Goal: Register for event/course

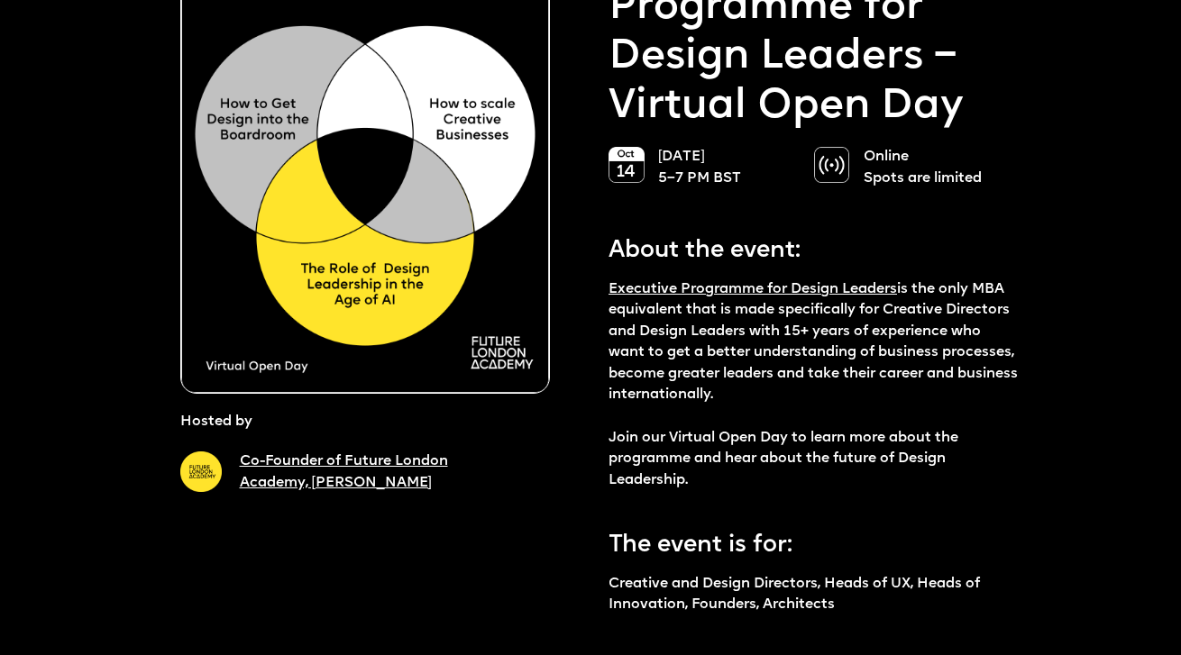
scroll to position [242, 0]
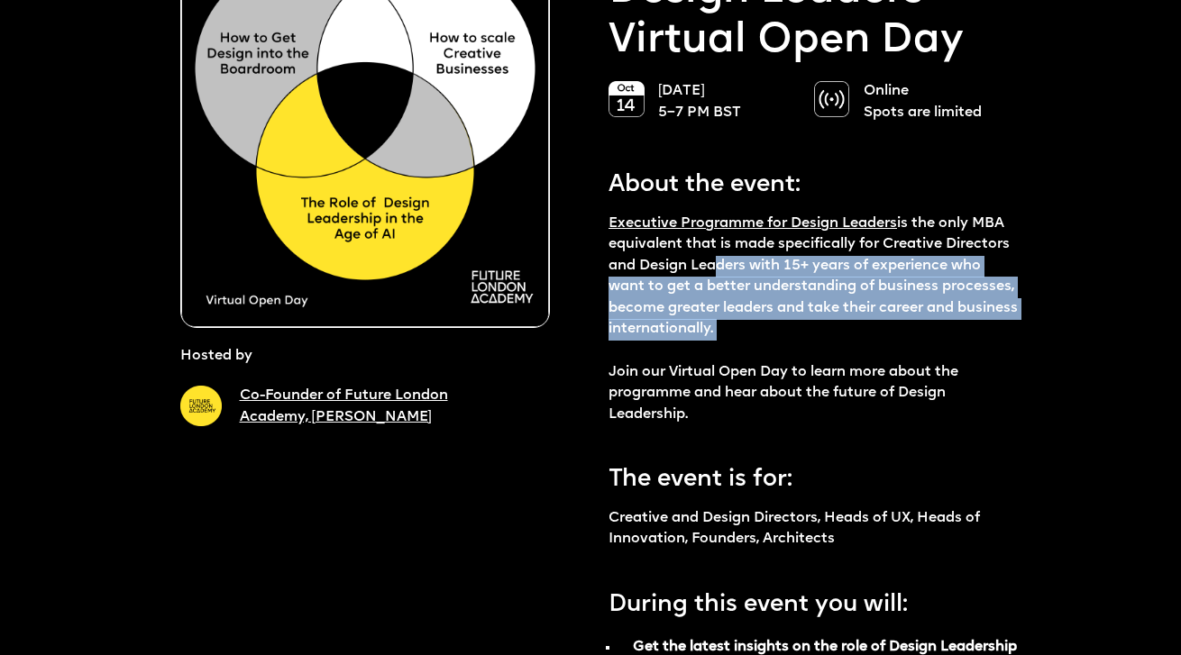
drag, startPoint x: 707, startPoint y: 269, endPoint x: 734, endPoint y: 355, distance: 89.5
click at [734, 355] on p "Executive Programme for Design Leaders is the only MBA equivalent that is made …" at bounding box center [813, 320] width 410 height 213
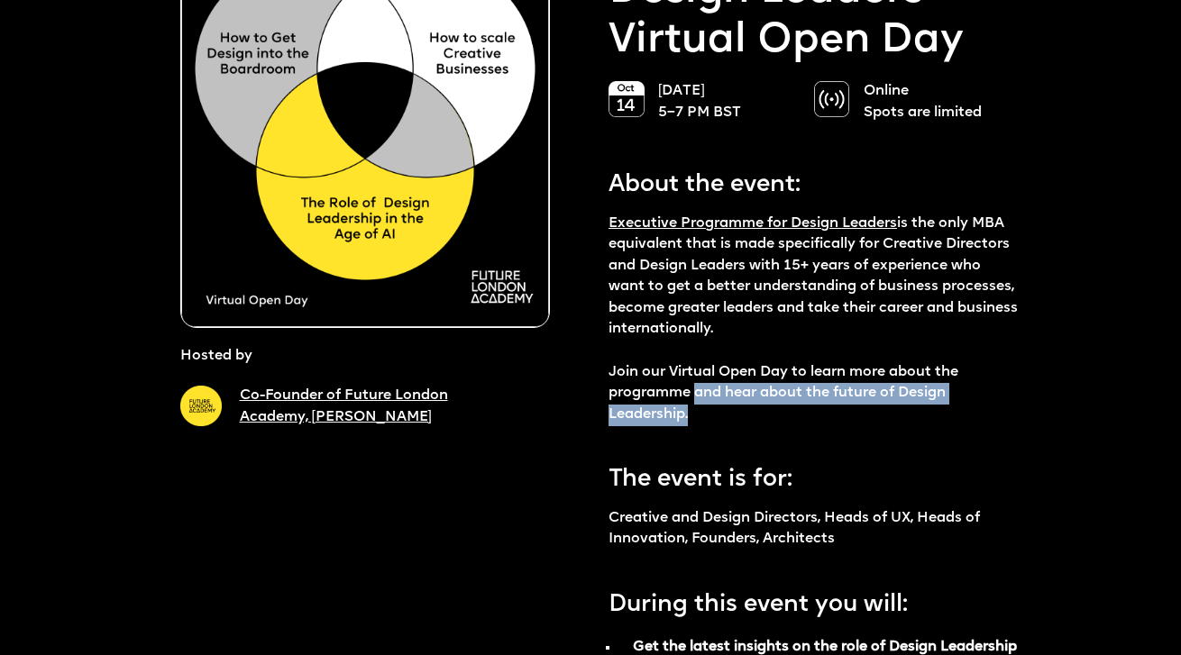
drag, startPoint x: 738, startPoint y: 412, endPoint x: 651, endPoint y: 366, distance: 98.8
click at [654, 370] on p "Executive Programme for Design Leaders is the only MBA equivalent that is made …" at bounding box center [813, 320] width 410 height 213
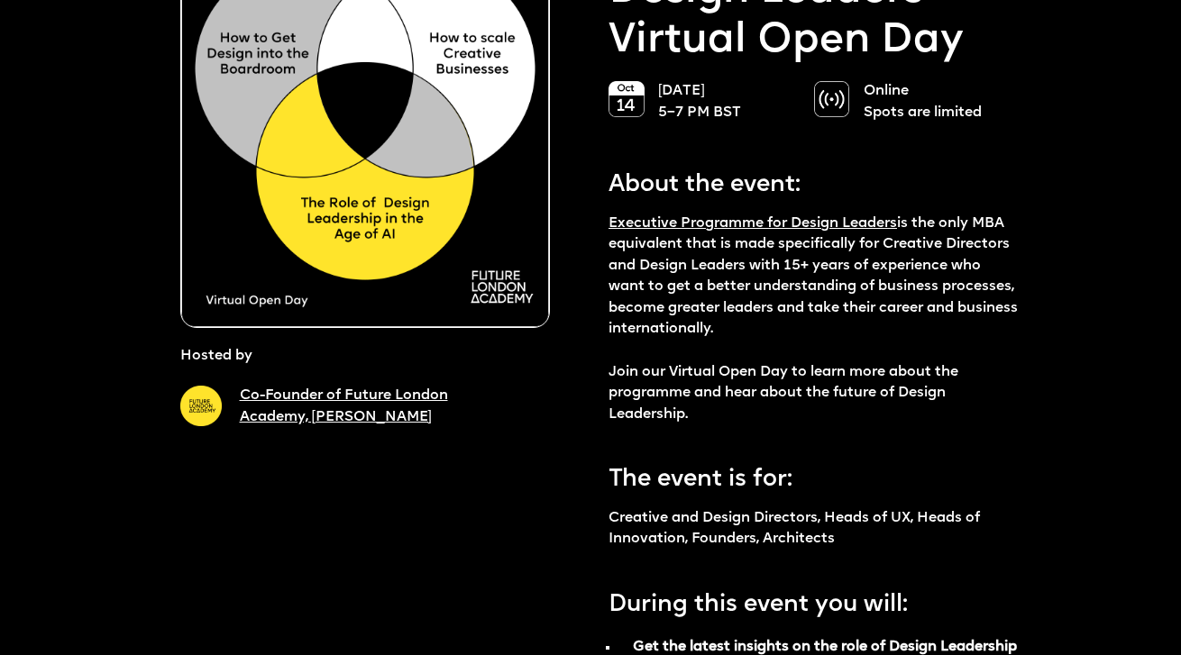
click at [651, 366] on p "Executive Programme for Design Leaders is the only MBA equivalent that is made …" at bounding box center [813, 320] width 410 height 213
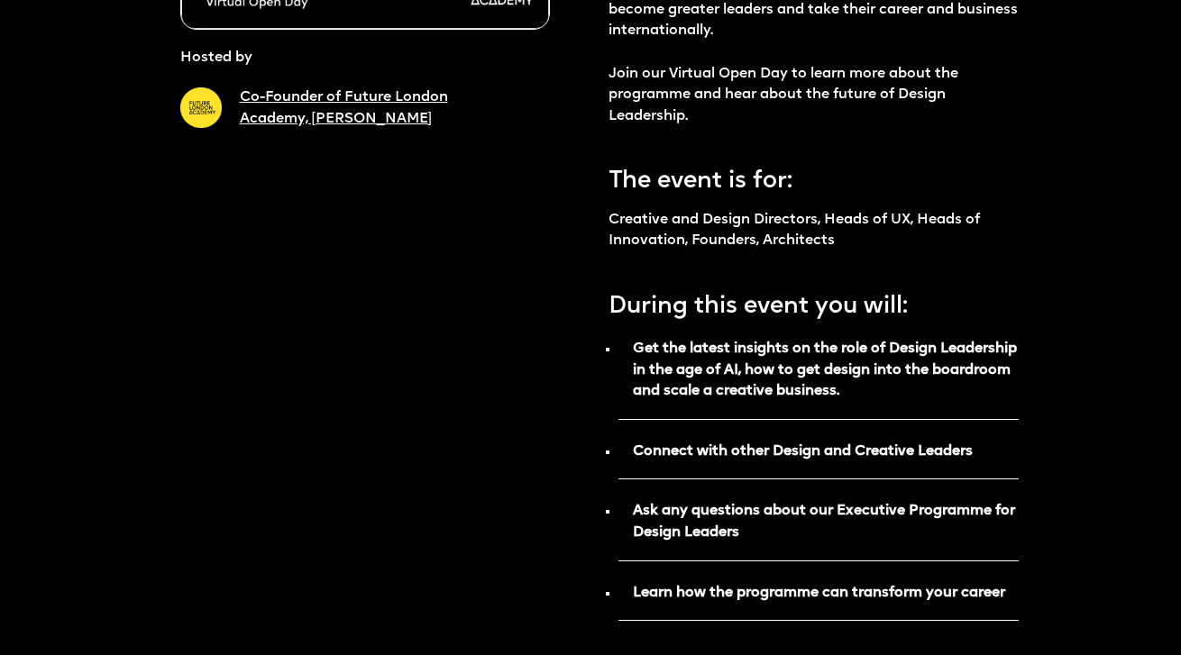
scroll to position [569, 0]
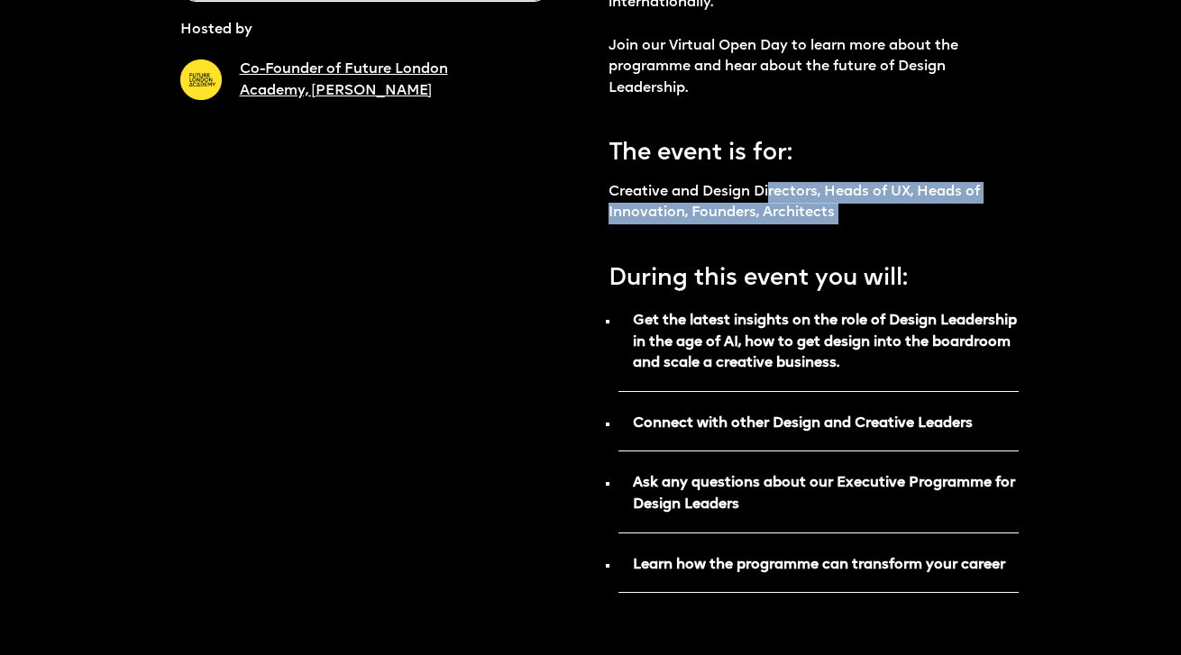
drag, startPoint x: 775, startPoint y: 205, endPoint x: 788, endPoint y: 256, distance: 52.0
click at [788, 256] on div "About the event: Executive Programme for Design Leaders is the only MBA equival…" at bounding box center [813, 501] width 410 height 1394
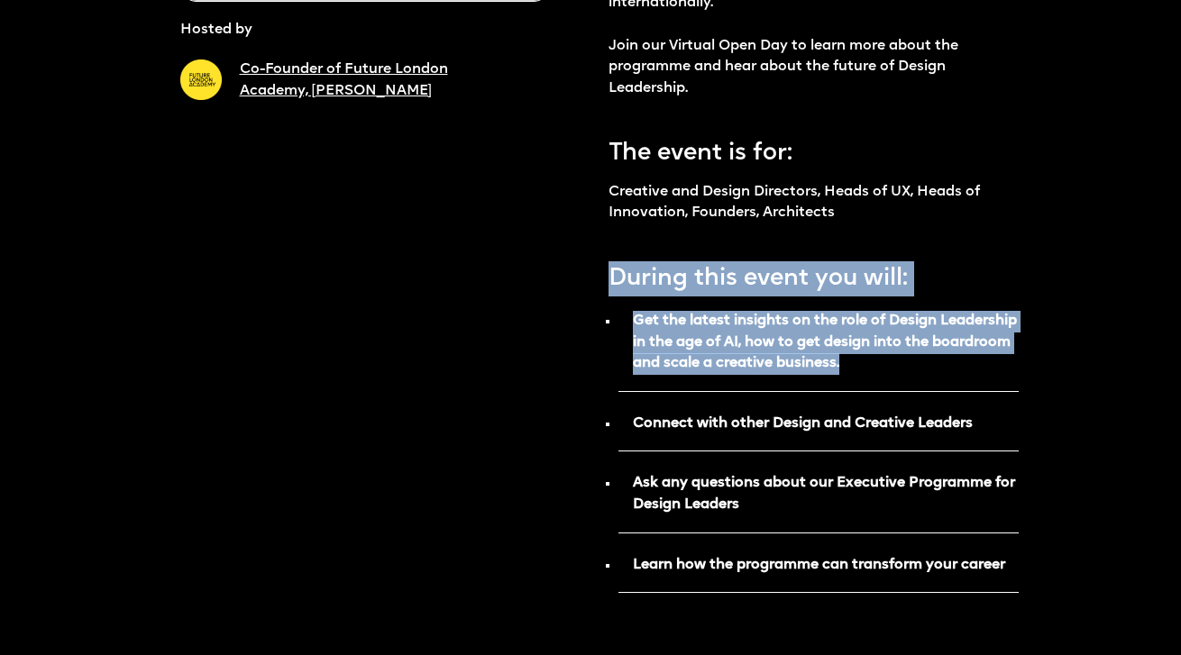
drag, startPoint x: 602, startPoint y: 278, endPoint x: 612, endPoint y: 396, distance: 117.6
click at [612, 396] on ul "Get the latest insights on the role of Design Leadership in the age of AI, how …" at bounding box center [813, 449] width 410 height 287
drag, startPoint x: 947, startPoint y: 375, endPoint x: 651, endPoint y: 233, distance: 328.9
click at [651, 233] on div "About the event: Executive Programme for Design Leaders is the only MBA equival…" at bounding box center [813, 501] width 410 height 1394
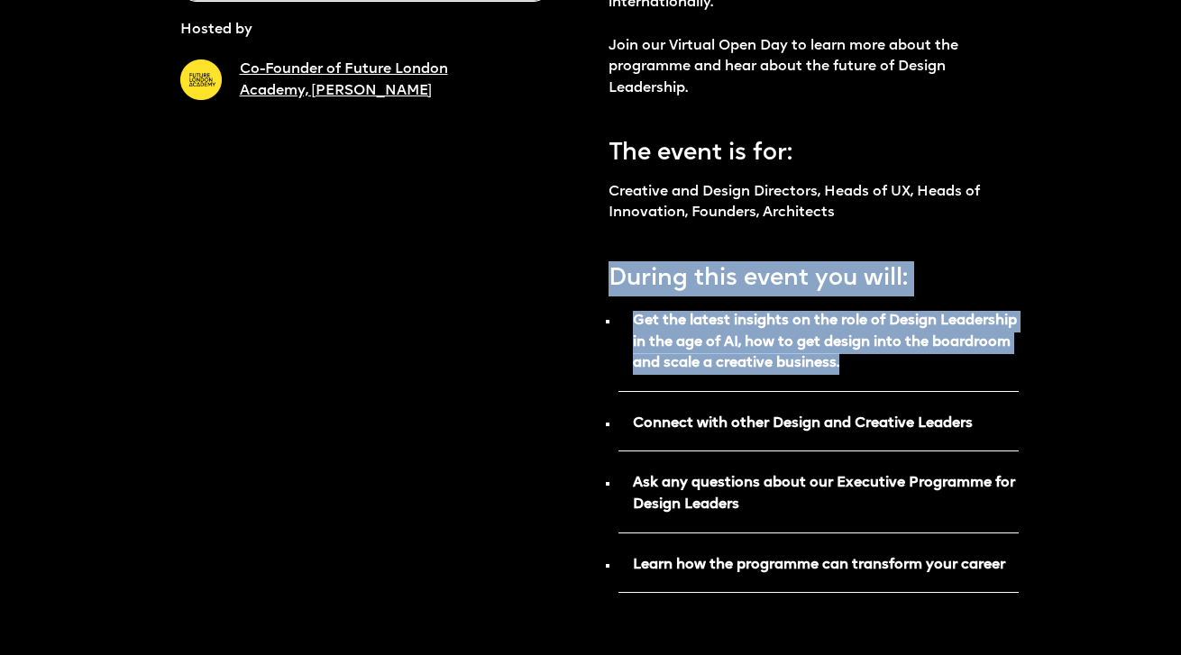
click at [649, 233] on div "About the event: Executive Programme for Design Leaders is the only MBA equival…" at bounding box center [813, 501] width 410 height 1394
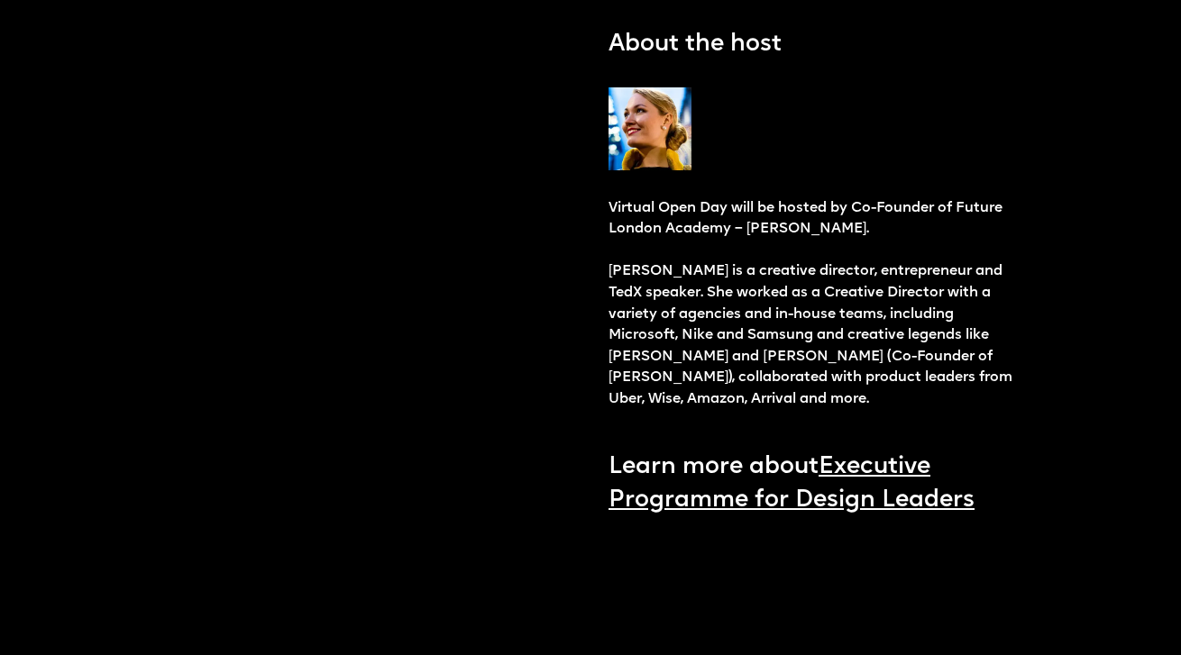
scroll to position [1765, 0]
drag, startPoint x: 657, startPoint y: 211, endPoint x: 670, endPoint y: 275, distance: 65.4
click at [670, 275] on p "Virtual Open Day will be hosted by Co-Founder of Future London Academy – [PERSO…" at bounding box center [813, 303] width 410 height 213
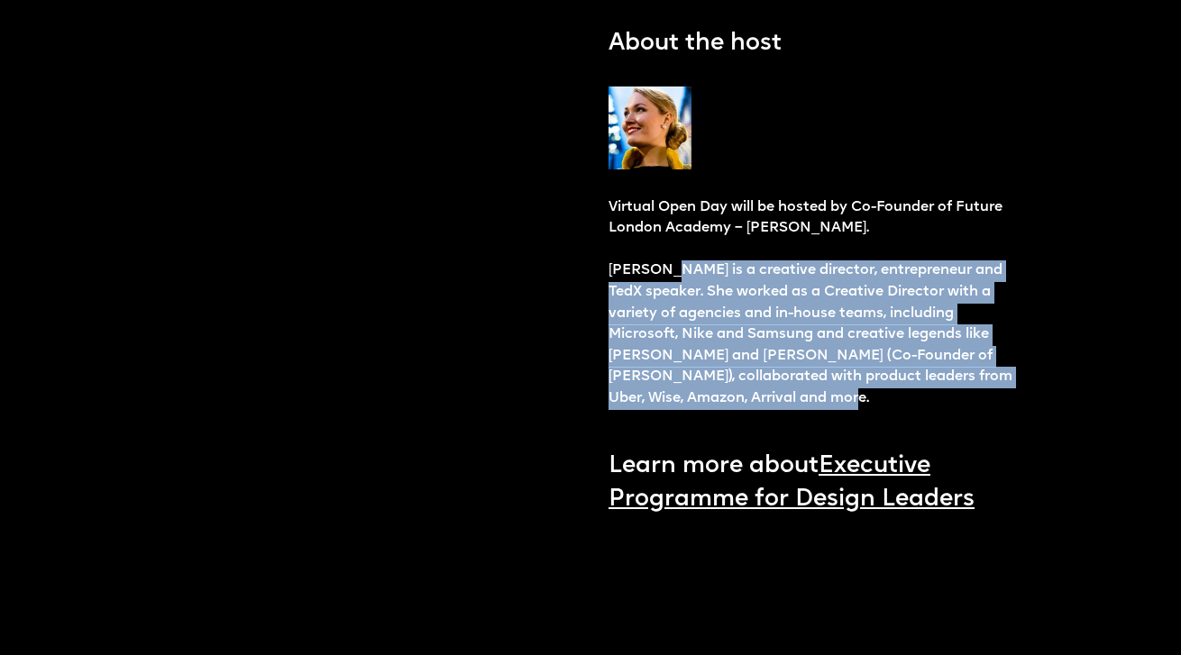
drag, startPoint x: 670, startPoint y: 275, endPoint x: 678, endPoint y: 430, distance: 155.2
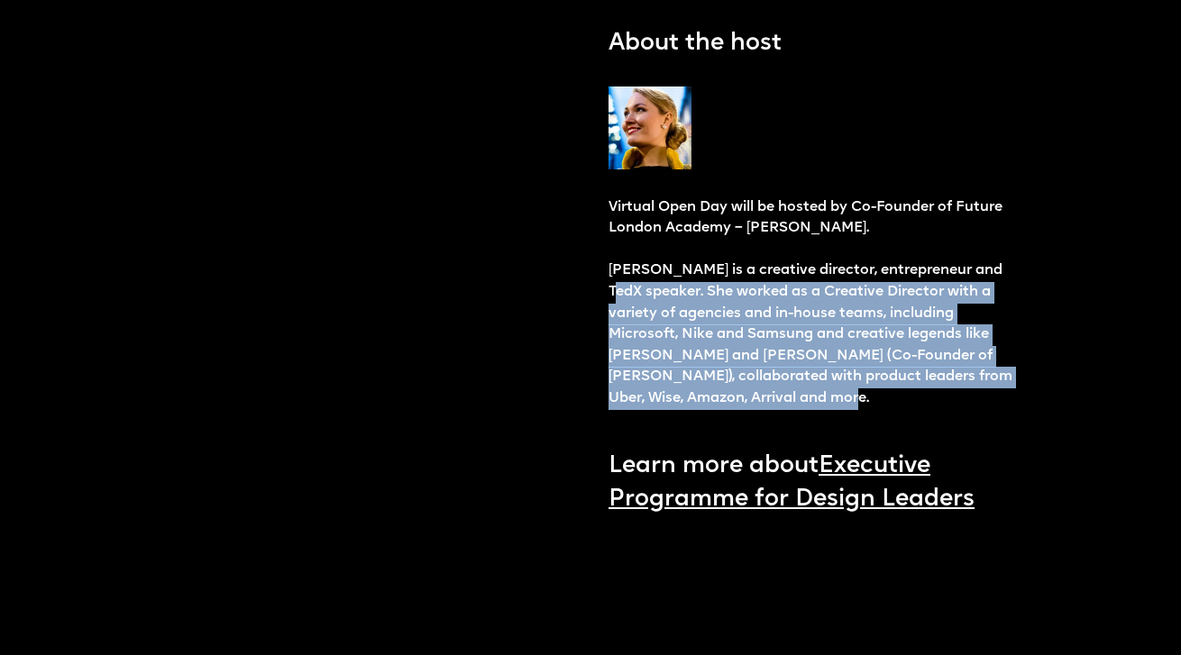
drag, startPoint x: 783, startPoint y: 430, endPoint x: 603, endPoint y: 296, distance: 224.8
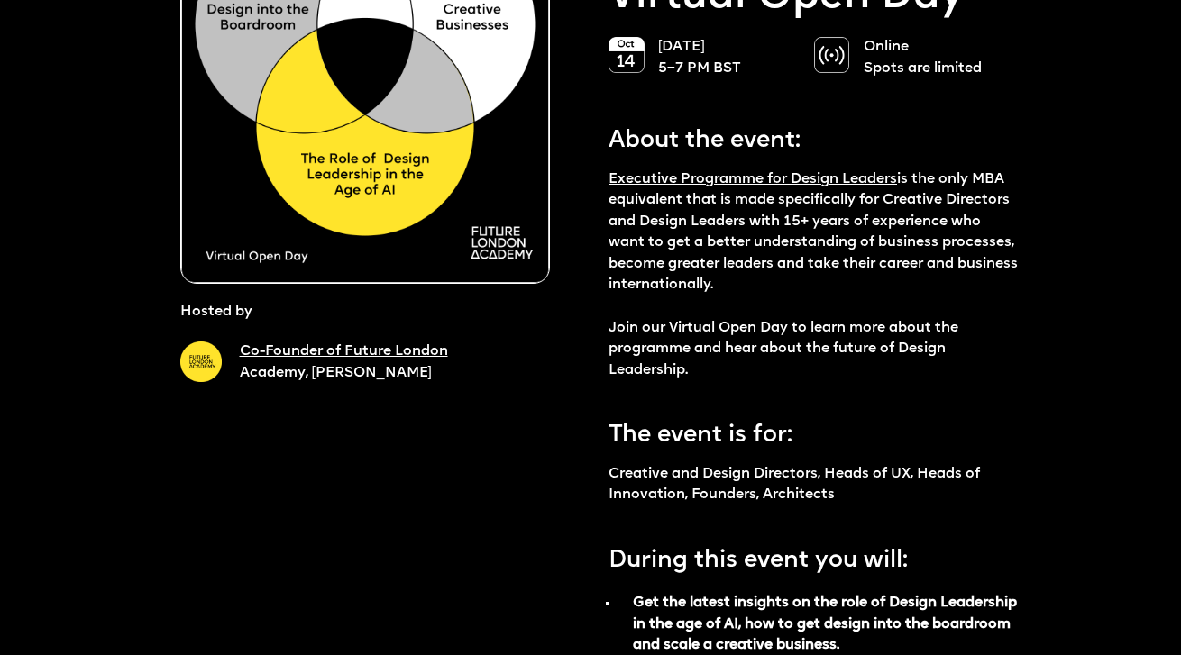
scroll to position [524, 0]
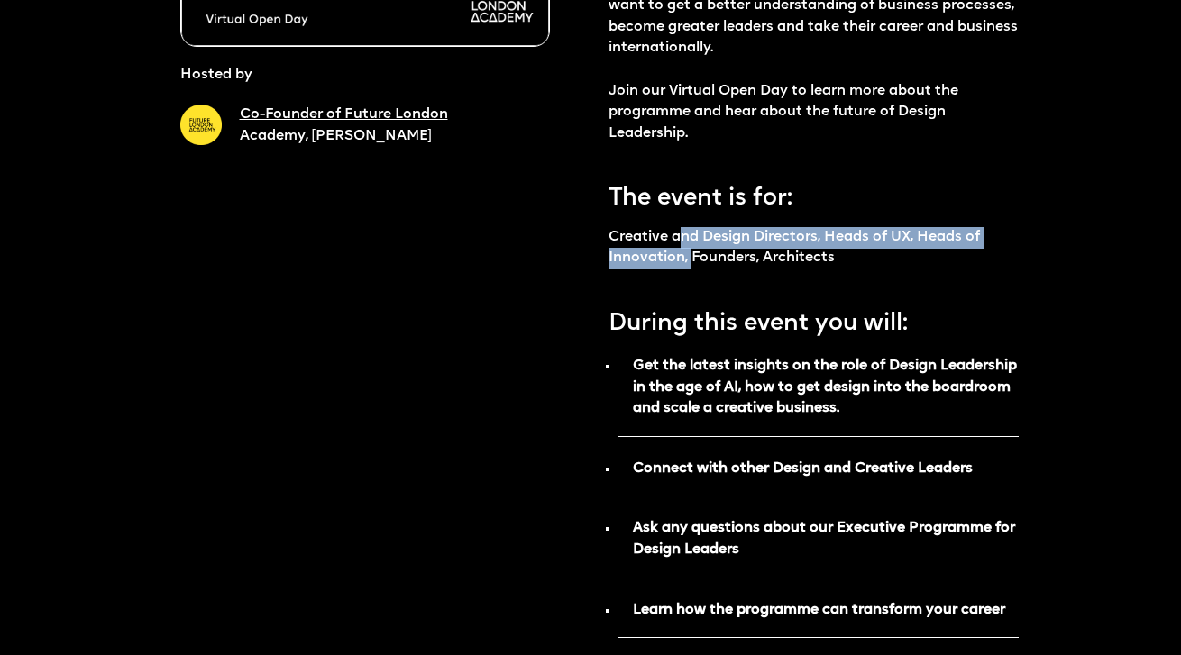
drag, startPoint x: 678, startPoint y: 238, endPoint x: 694, endPoint y: 256, distance: 24.2
click at [694, 256] on p "Creative and Design Directors, Heads of UX, Heads of Innovation, Founders, Arch…" at bounding box center [813, 248] width 410 height 42
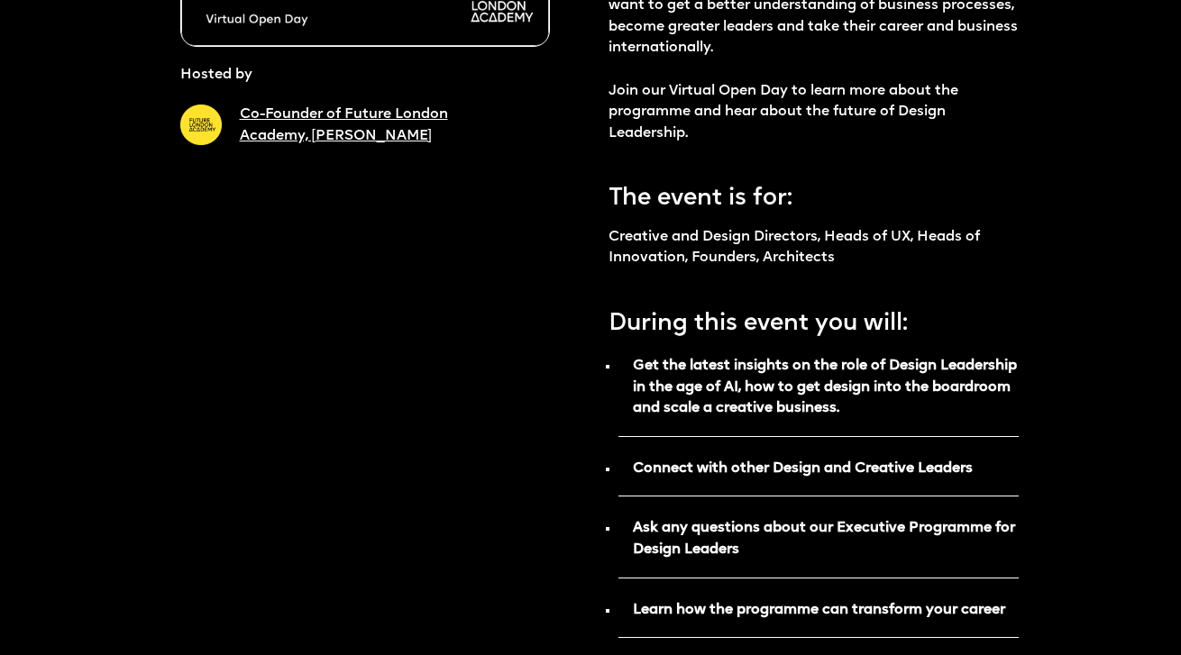
scroll to position [662, 0]
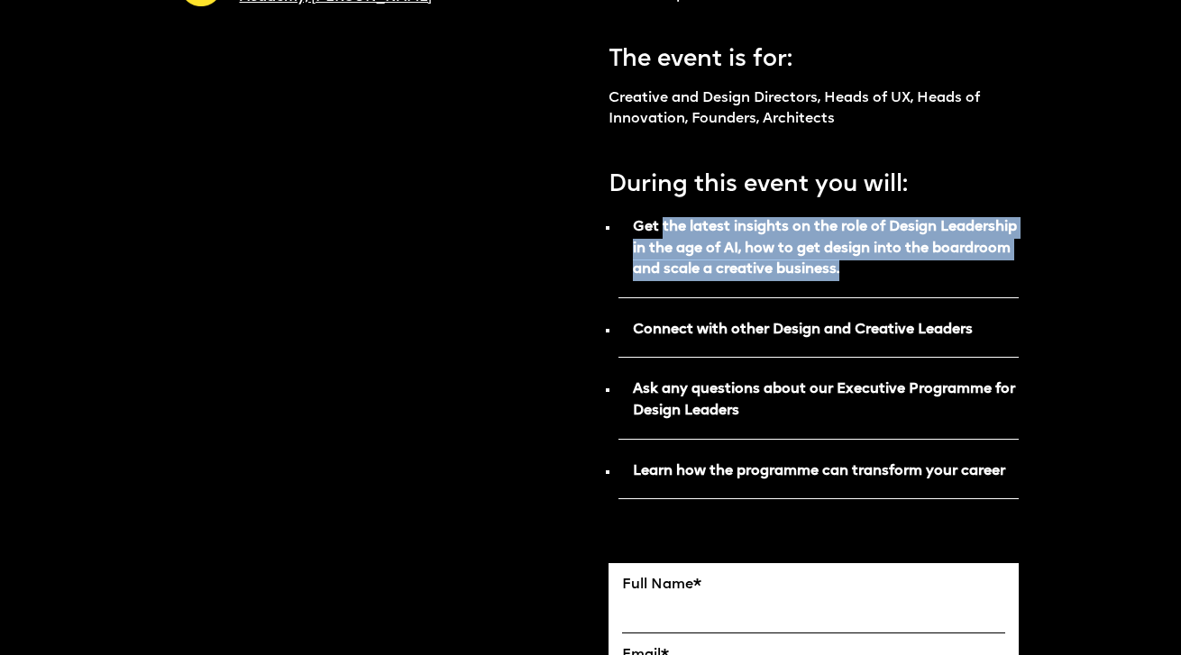
drag, startPoint x: 662, startPoint y: 225, endPoint x: 674, endPoint y: 292, distance: 67.7
click at [676, 292] on p "Get the latest insights on the role of Design Leadership in the age of AI, how …" at bounding box center [818, 256] width 400 height 86
click at [674, 292] on p "Get the latest insights on the role of Design Leadership in the age of AI, how …" at bounding box center [818, 256] width 400 height 86
drag, startPoint x: 958, startPoint y: 280, endPoint x: 561, endPoint y: 236, distance: 399.9
click at [561, 236] on div "Hosted by Co-Founder of Future London Academy, [PERSON_NAME] Reserve the spot E…" at bounding box center [599, 650] width 838 height 2440
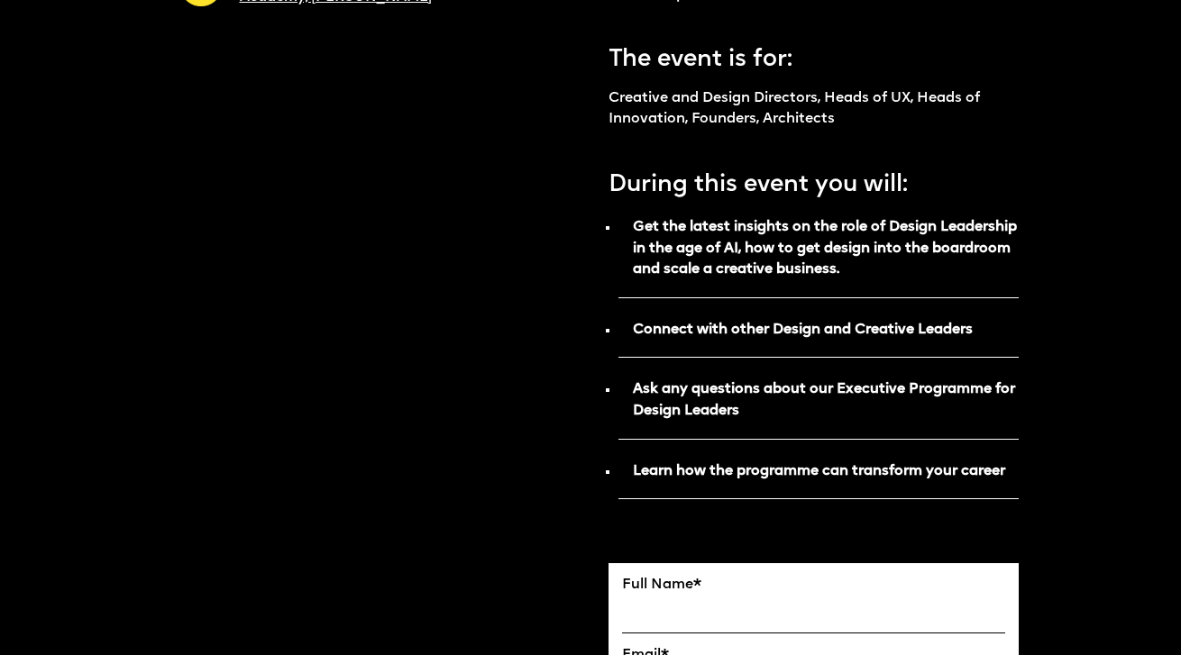
click at [598, 230] on div "Hosted by Co-Founder of Future London Academy, [PERSON_NAME] Reserve the spot E…" at bounding box center [599, 650] width 838 height 2440
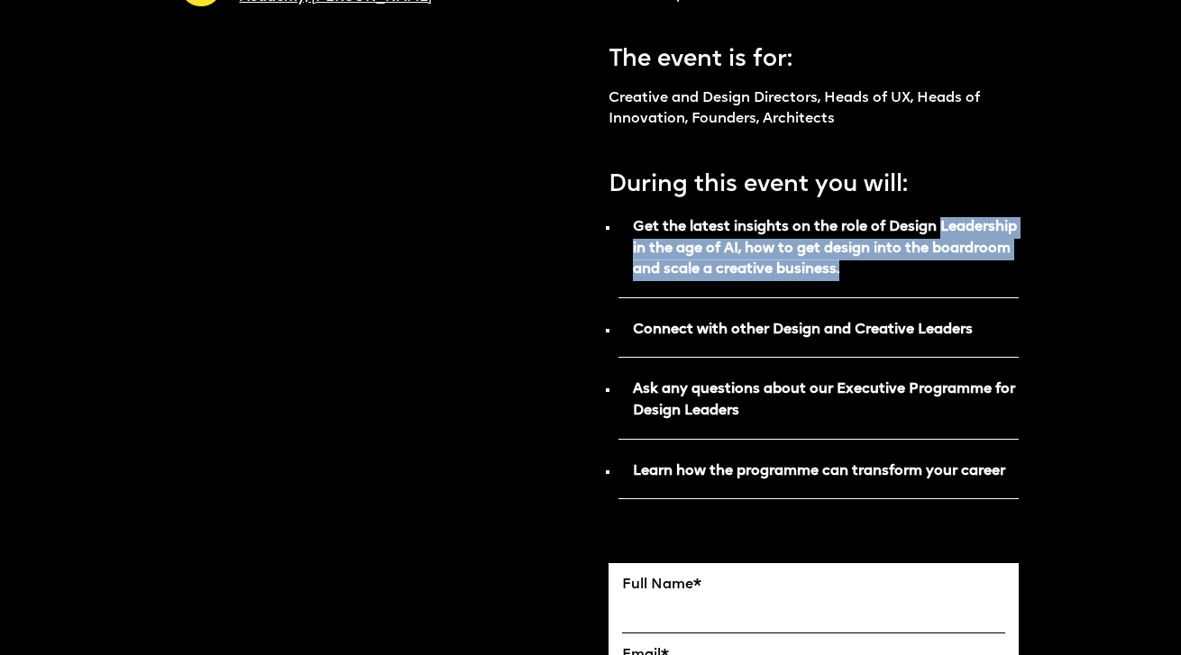
drag, startPoint x: 630, startPoint y: 245, endPoint x: 629, endPoint y: 340, distance: 94.6
click at [630, 340] on ul "Get the latest insights on the role of Design Leadership in the age of AI, how …" at bounding box center [813, 356] width 410 height 287
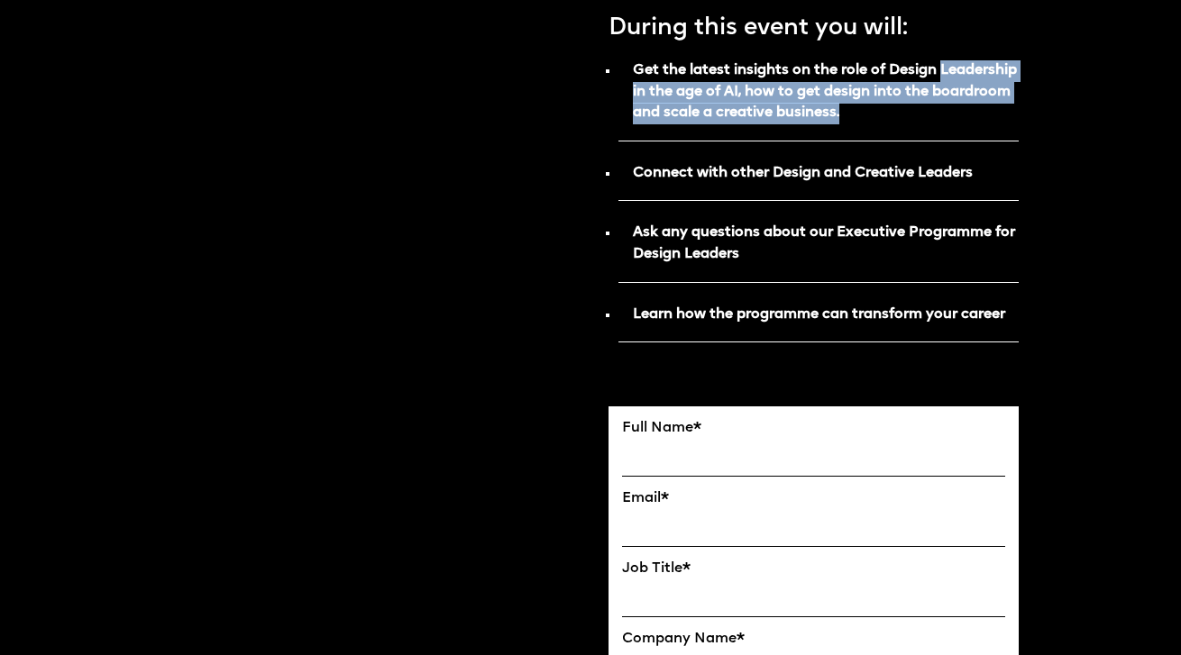
scroll to position [1119, 0]
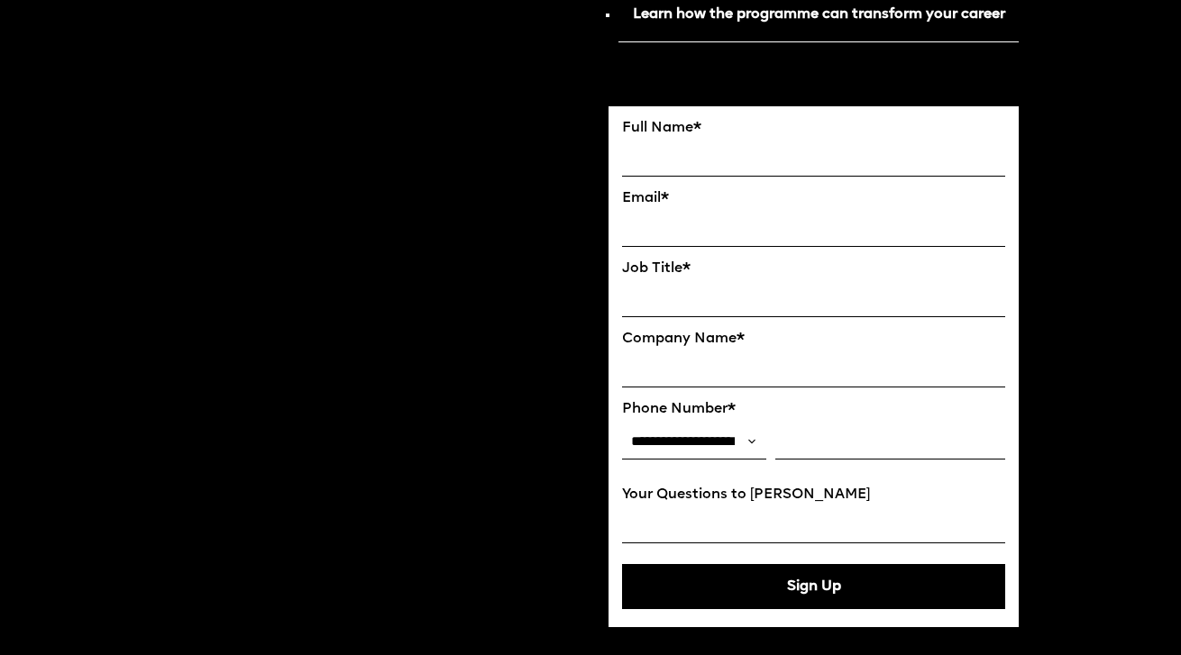
click at [665, 160] on input "FULL NAME" at bounding box center [813, 158] width 383 height 35
click at [768, 169] on input "**********" at bounding box center [813, 158] width 383 height 35
type input "**********"
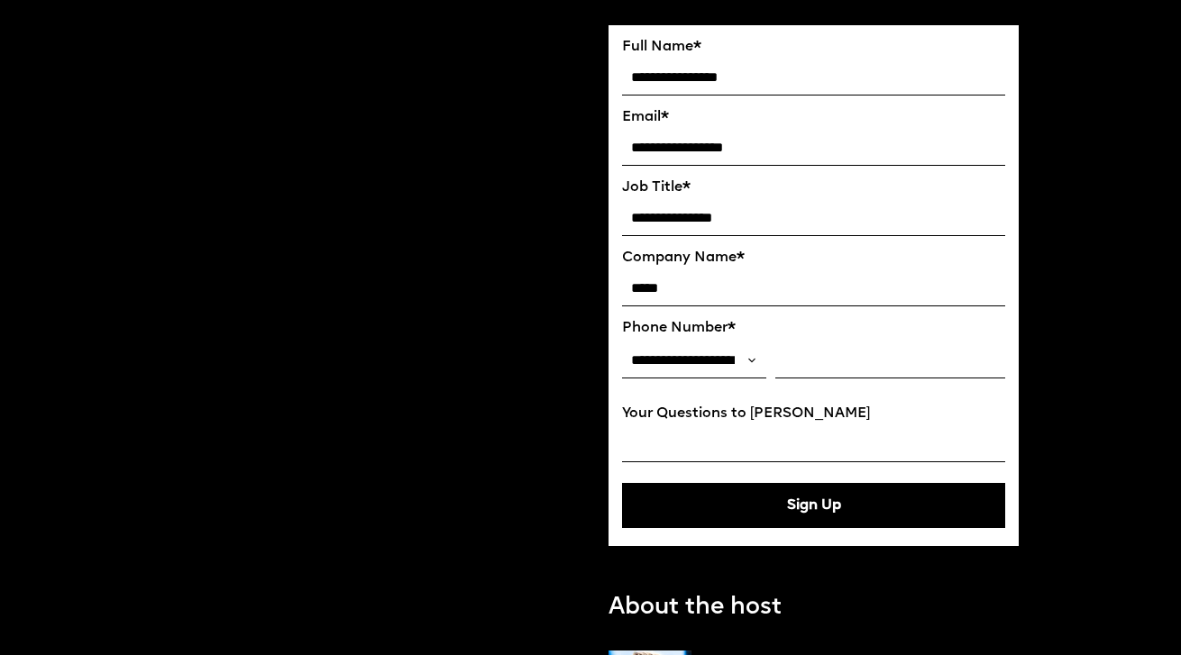
scroll to position [1300, 0]
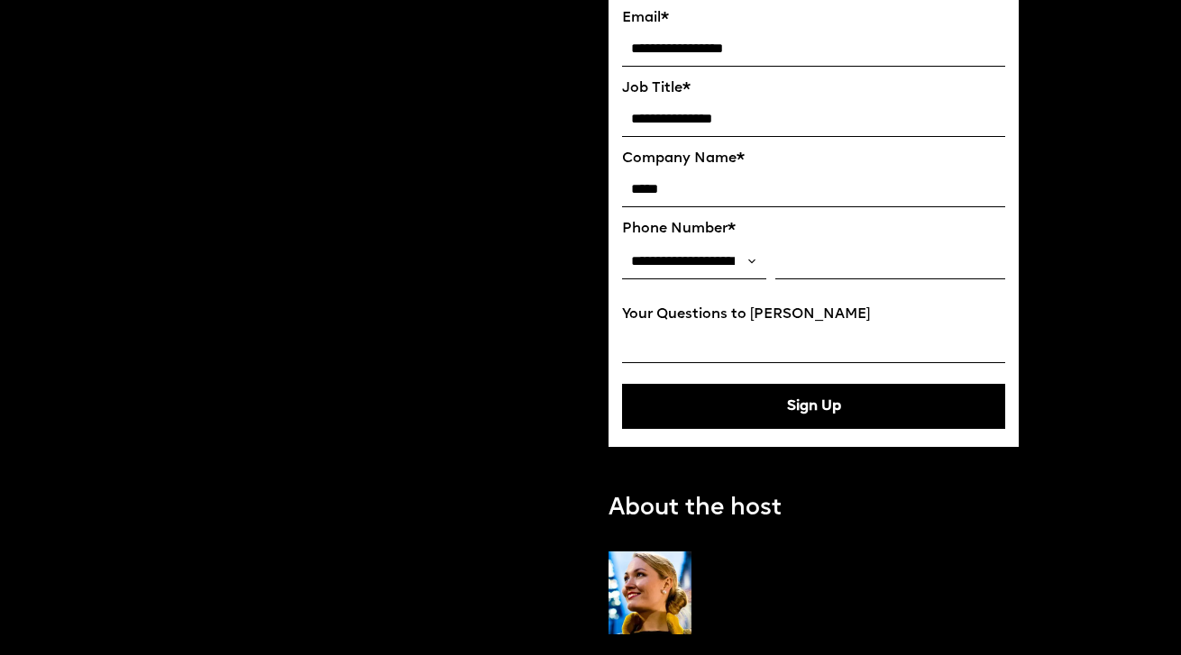
type input "*****"
click at [811, 273] on input "Phone Number*" at bounding box center [890, 261] width 230 height 35
click at [729, 360] on input "Your Questions to [PERSON_NAME]" at bounding box center [813, 345] width 383 height 35
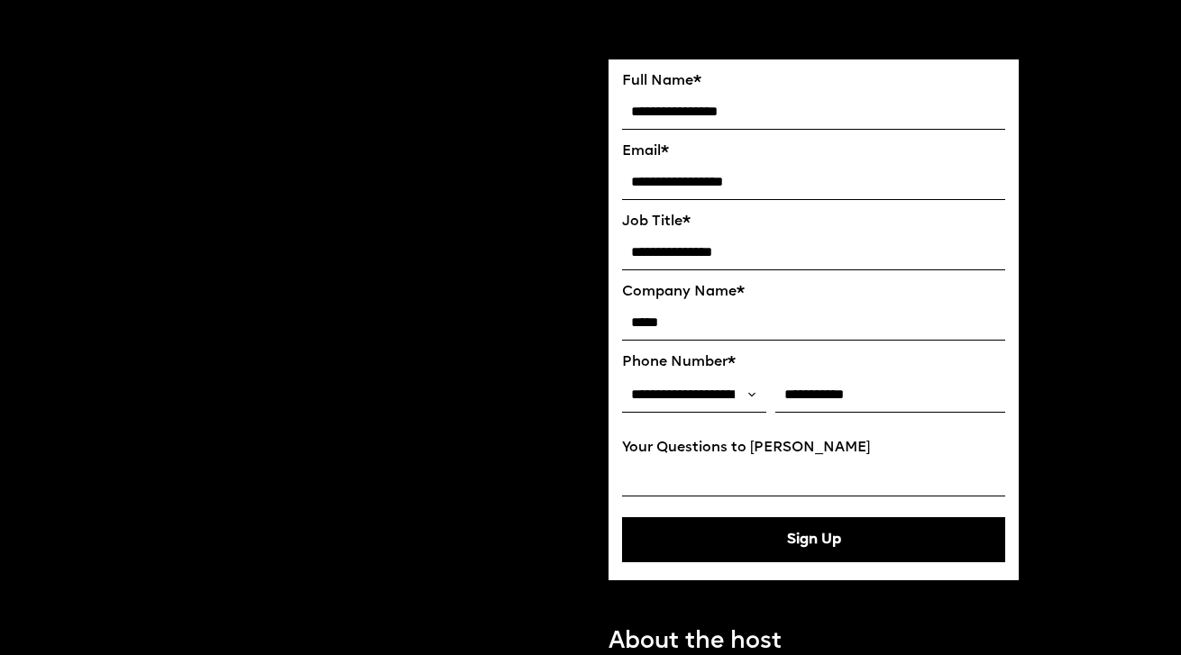
scroll to position [1190, 0]
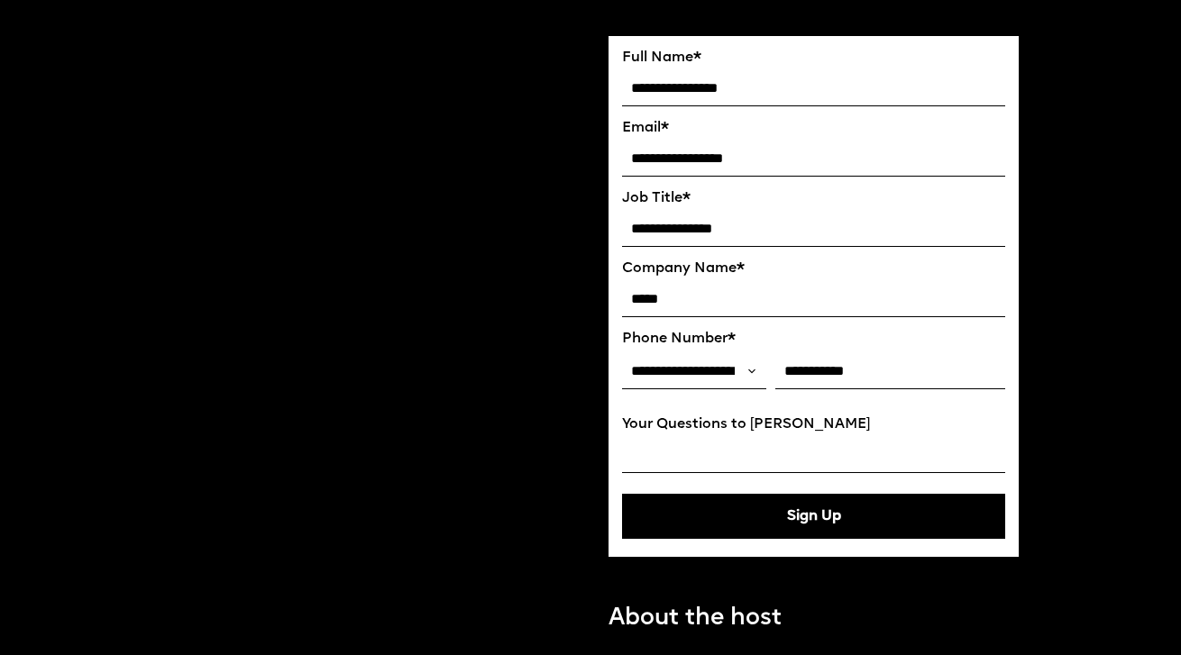
click at [689, 539] on button "Sign Up" at bounding box center [813, 516] width 383 height 45
type input "**********"
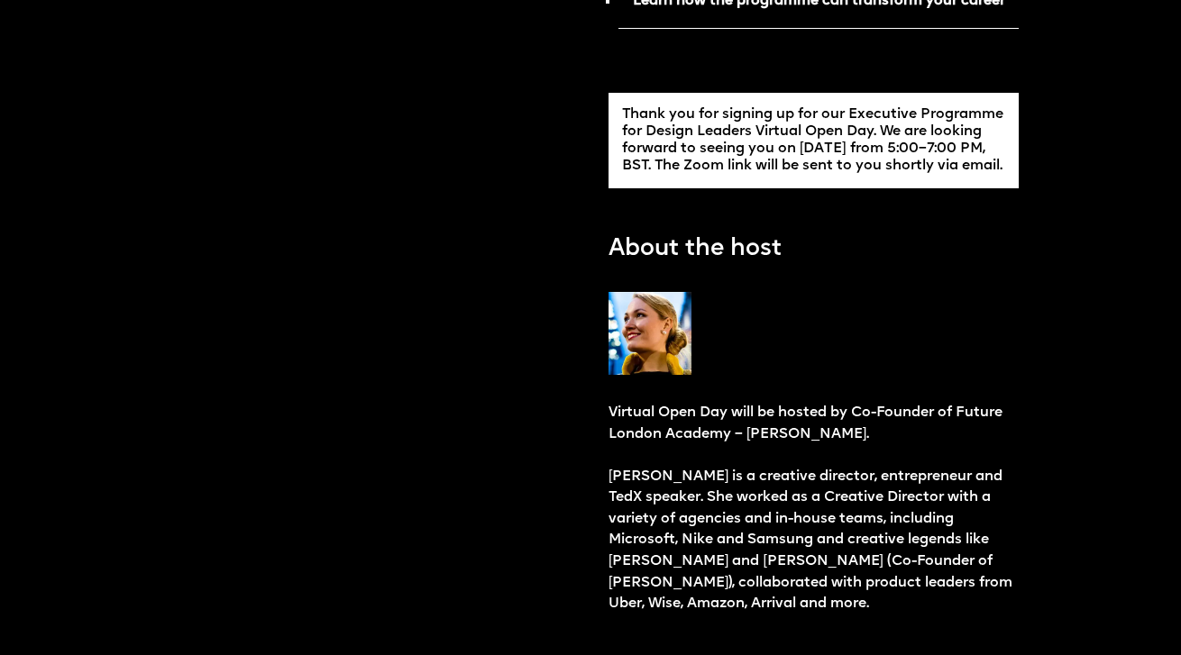
scroll to position [1131, 0]
